Goal: Find specific page/section: Find specific page/section

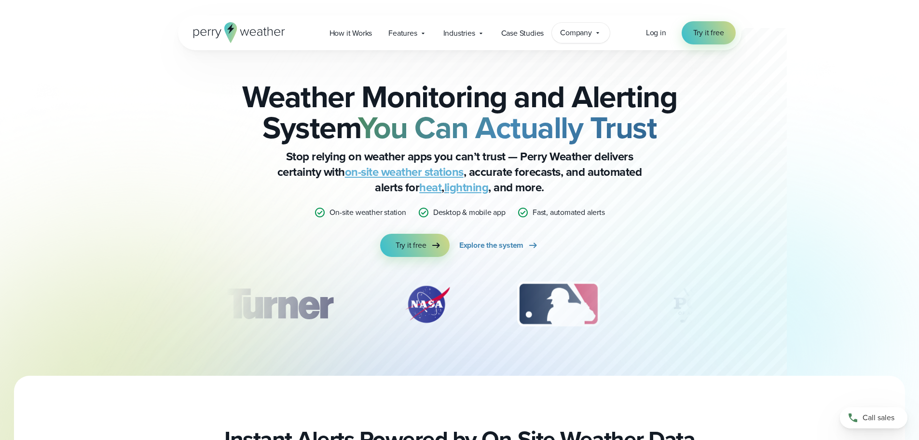
click at [580, 30] on span "Company" at bounding box center [576, 33] width 32 height 12
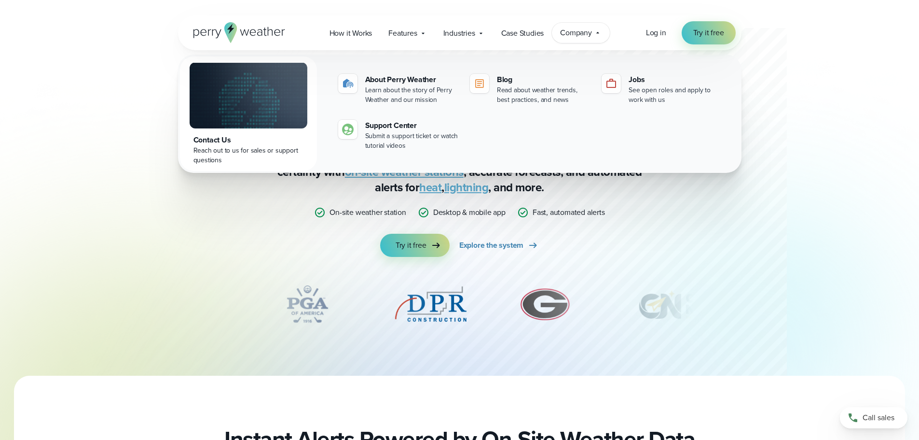
click at [245, 154] on div "Reach out to us for sales or support questions" at bounding box center [249, 155] width 110 height 19
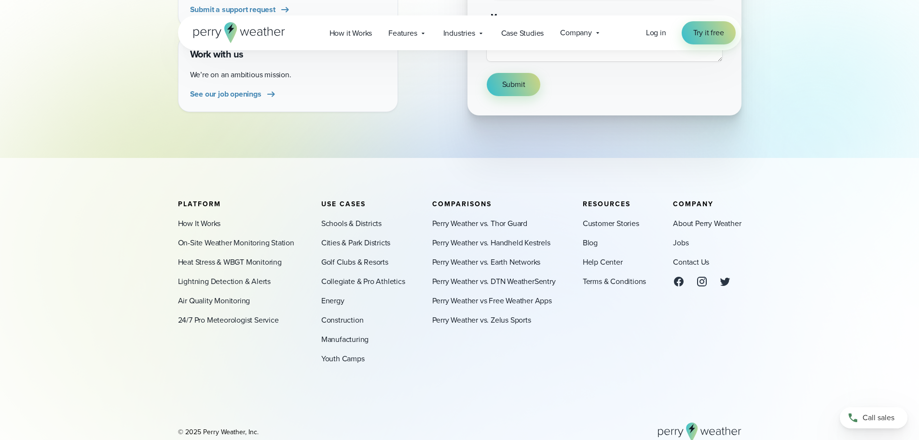
scroll to position [386, 0]
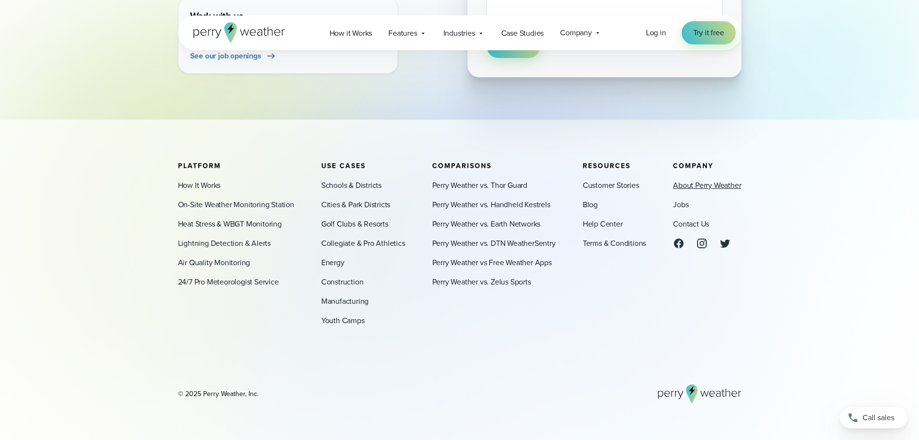
click at [714, 191] on link "About Perry Weather" at bounding box center [707, 186] width 68 height 12
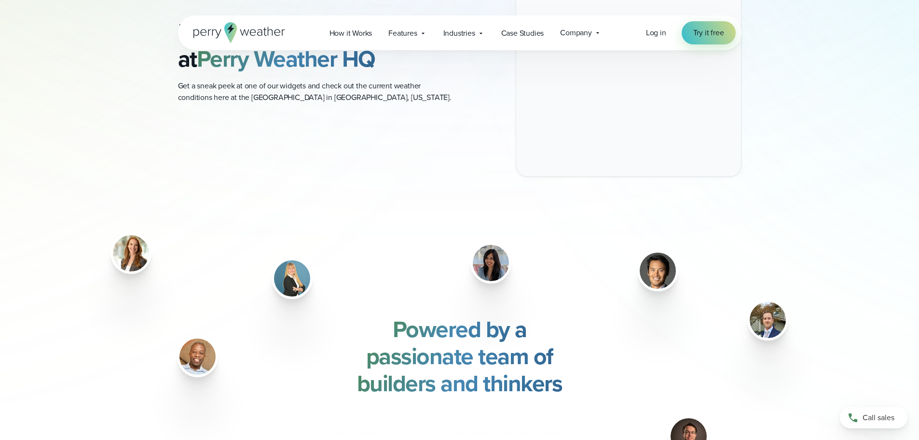
scroll to position [1110, 0]
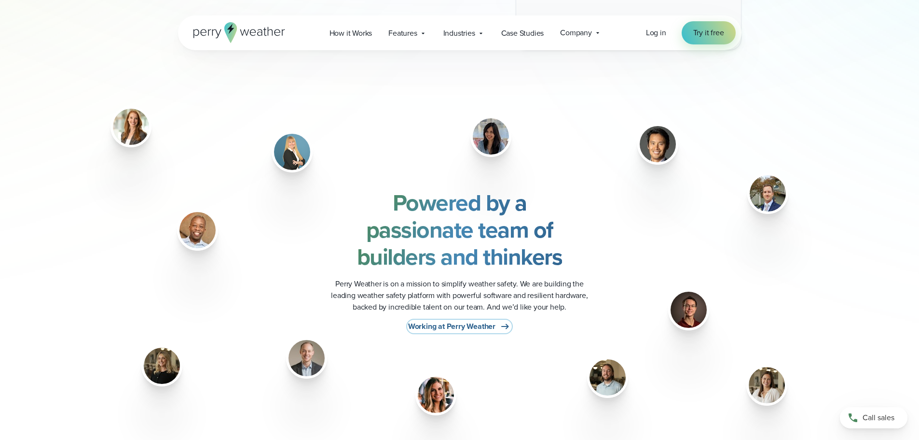
click at [473, 324] on span "Working at Perry Weather" at bounding box center [451, 326] width 87 height 12
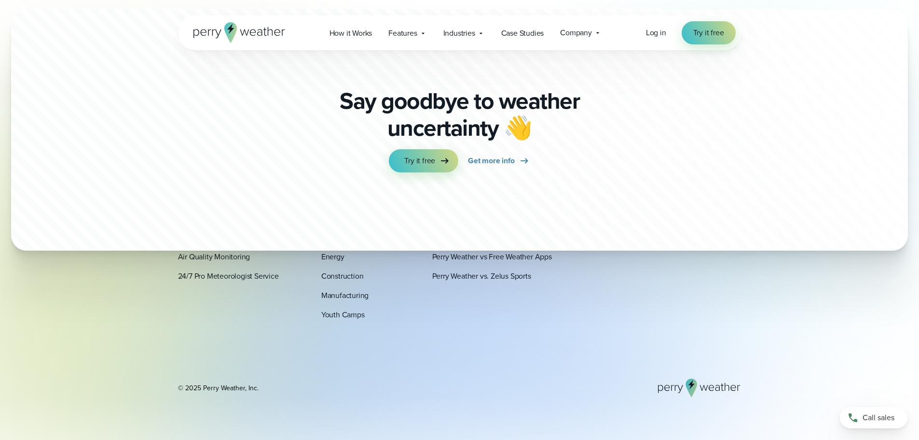
scroll to position [2484, 0]
